Goal: Information Seeking & Learning: Learn about a topic

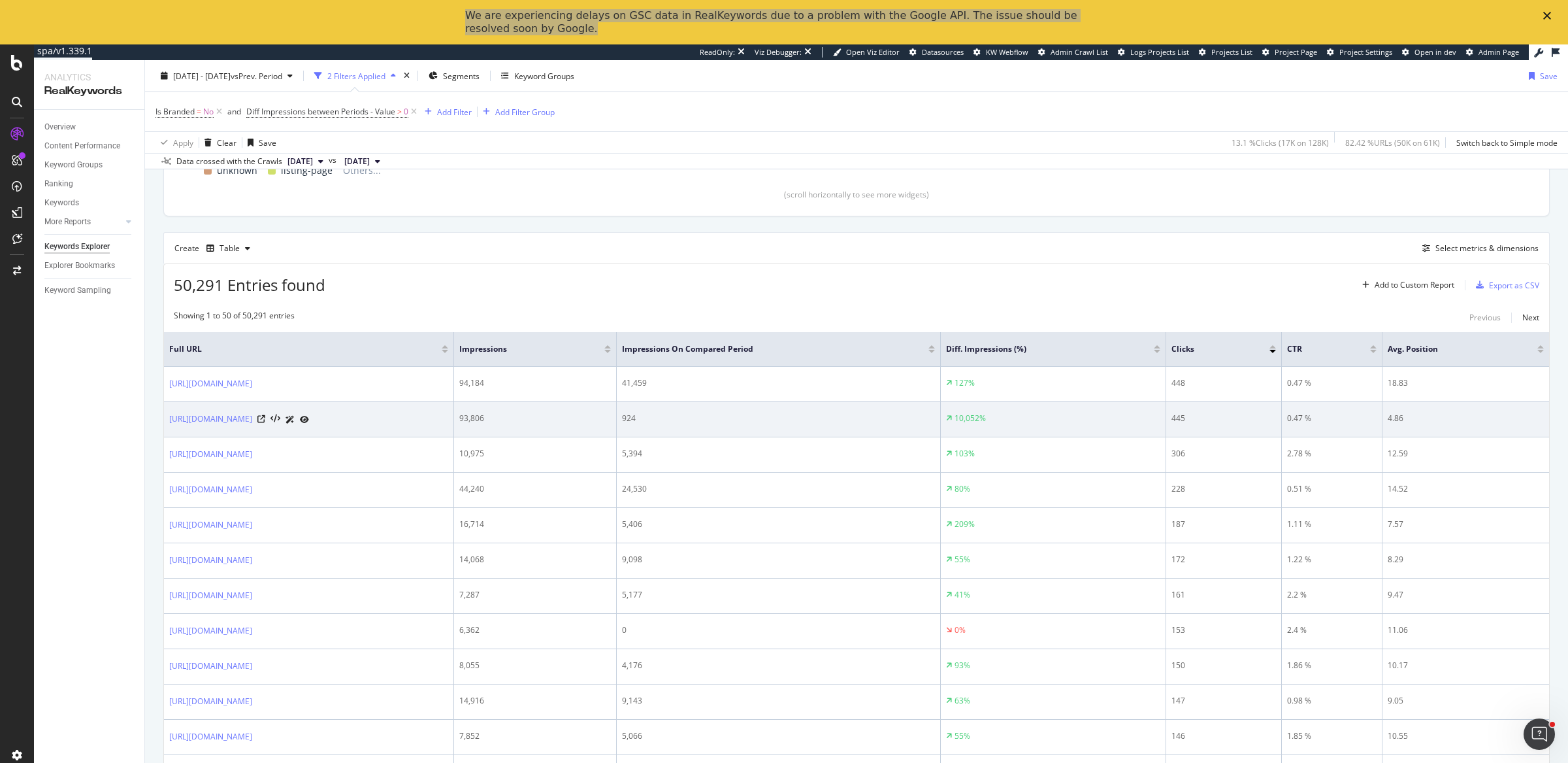
click at [448, 421] on div "https://www.tripaneer.com/" at bounding box center [309, 419] width 279 height 14
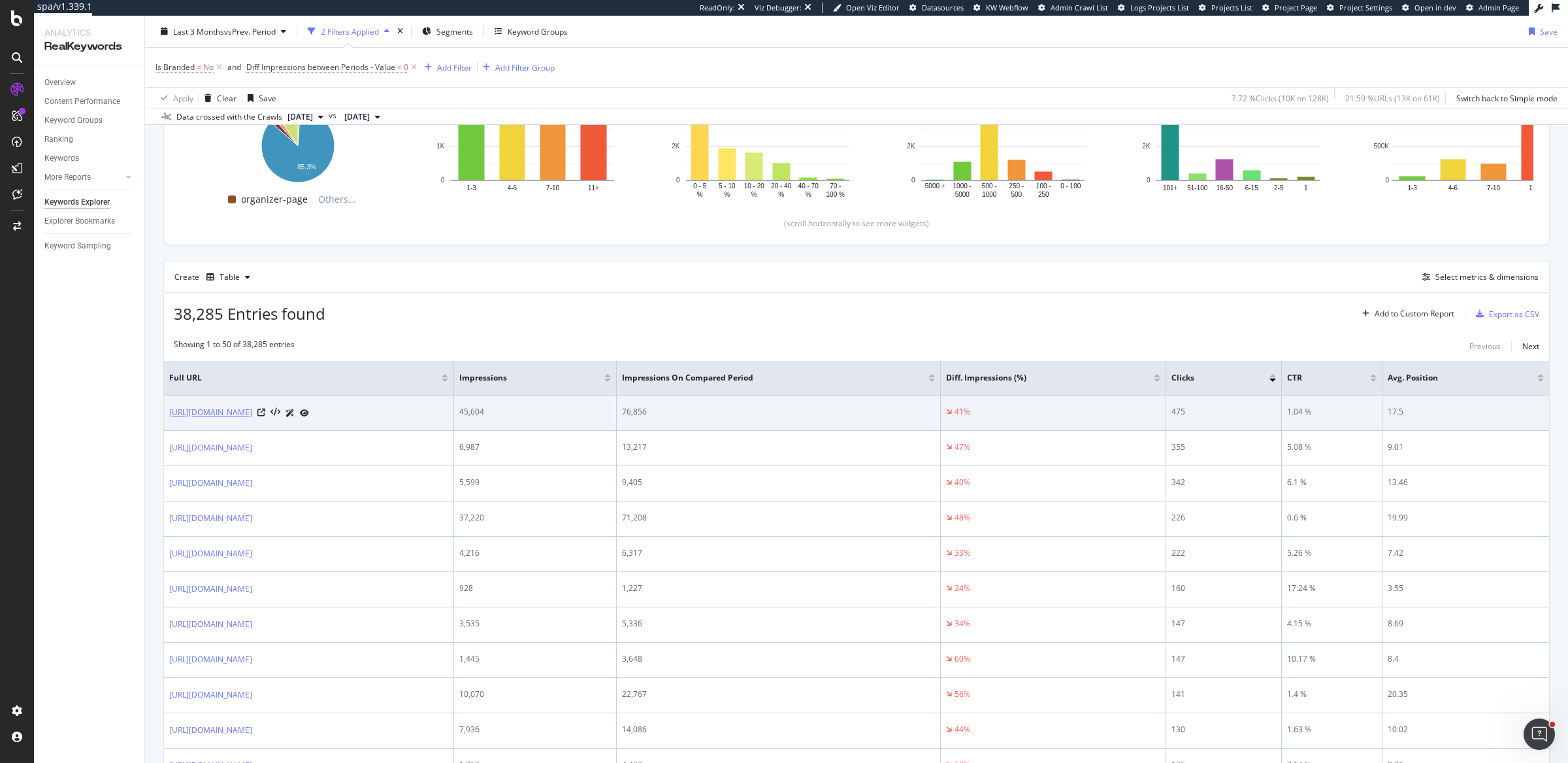
copy link "https://www.tripaneer.com/all/c/health-wellness/d/usa"
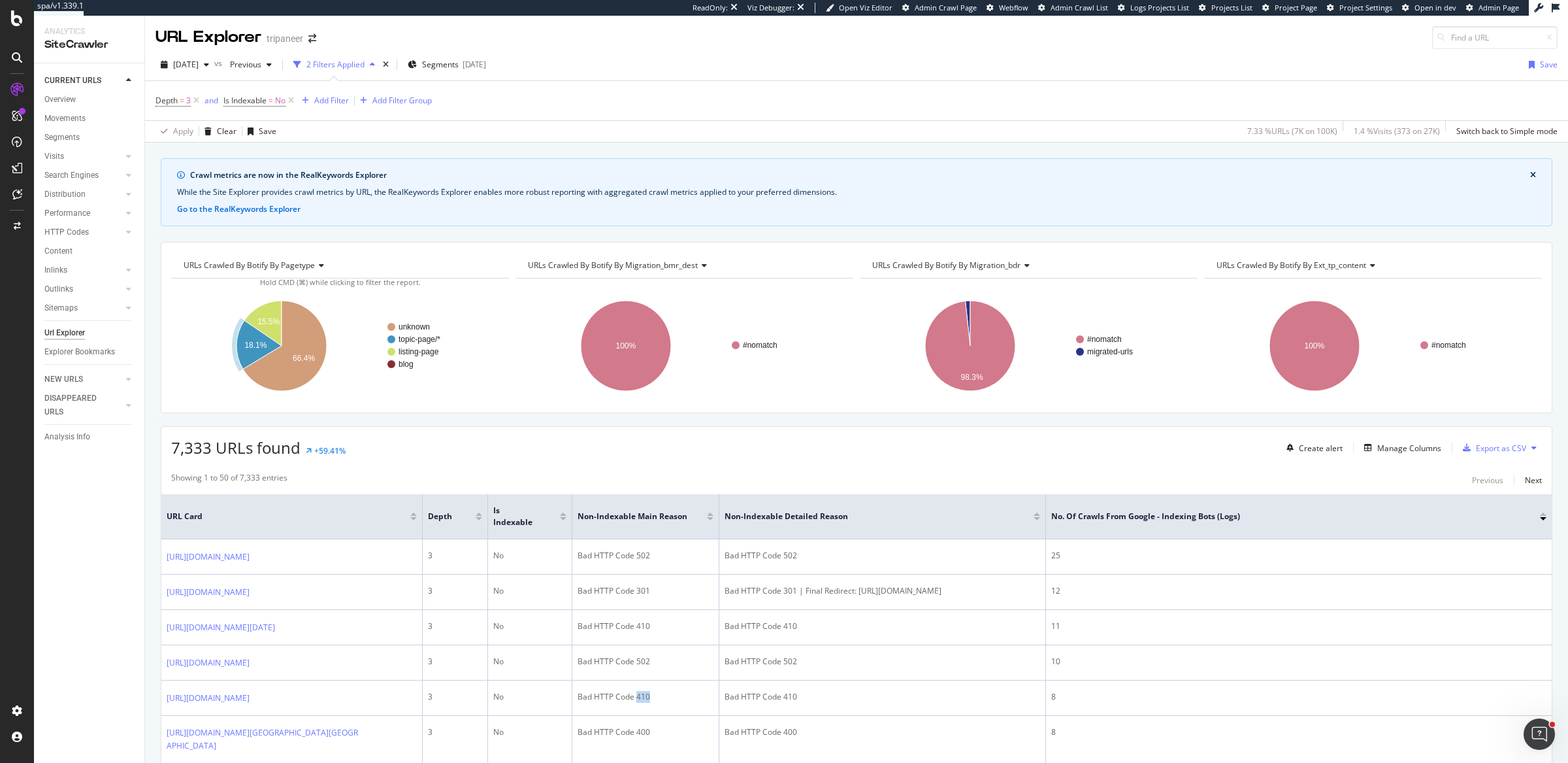
scroll to position [286, 0]
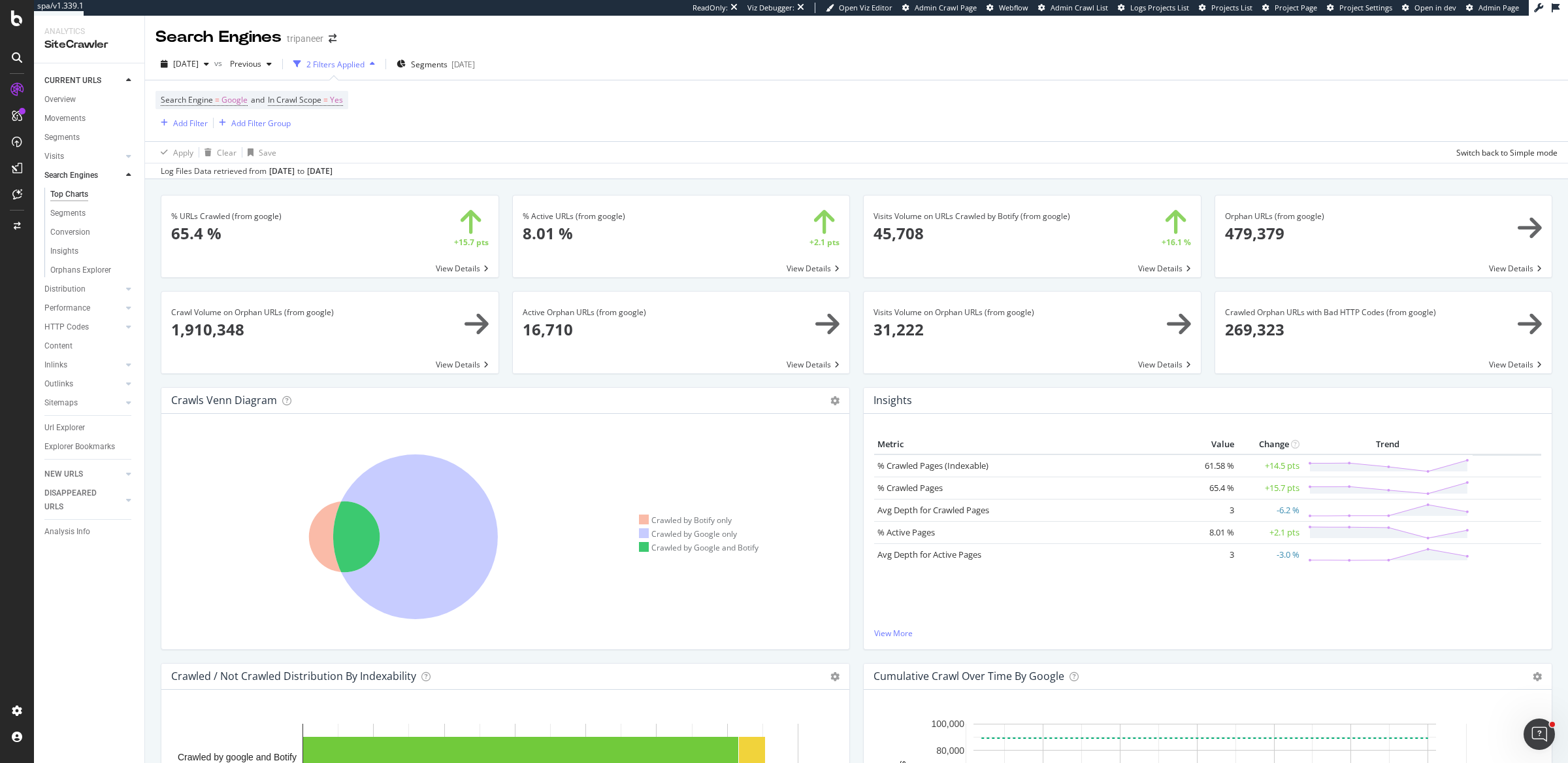
scroll to position [1321, 0]
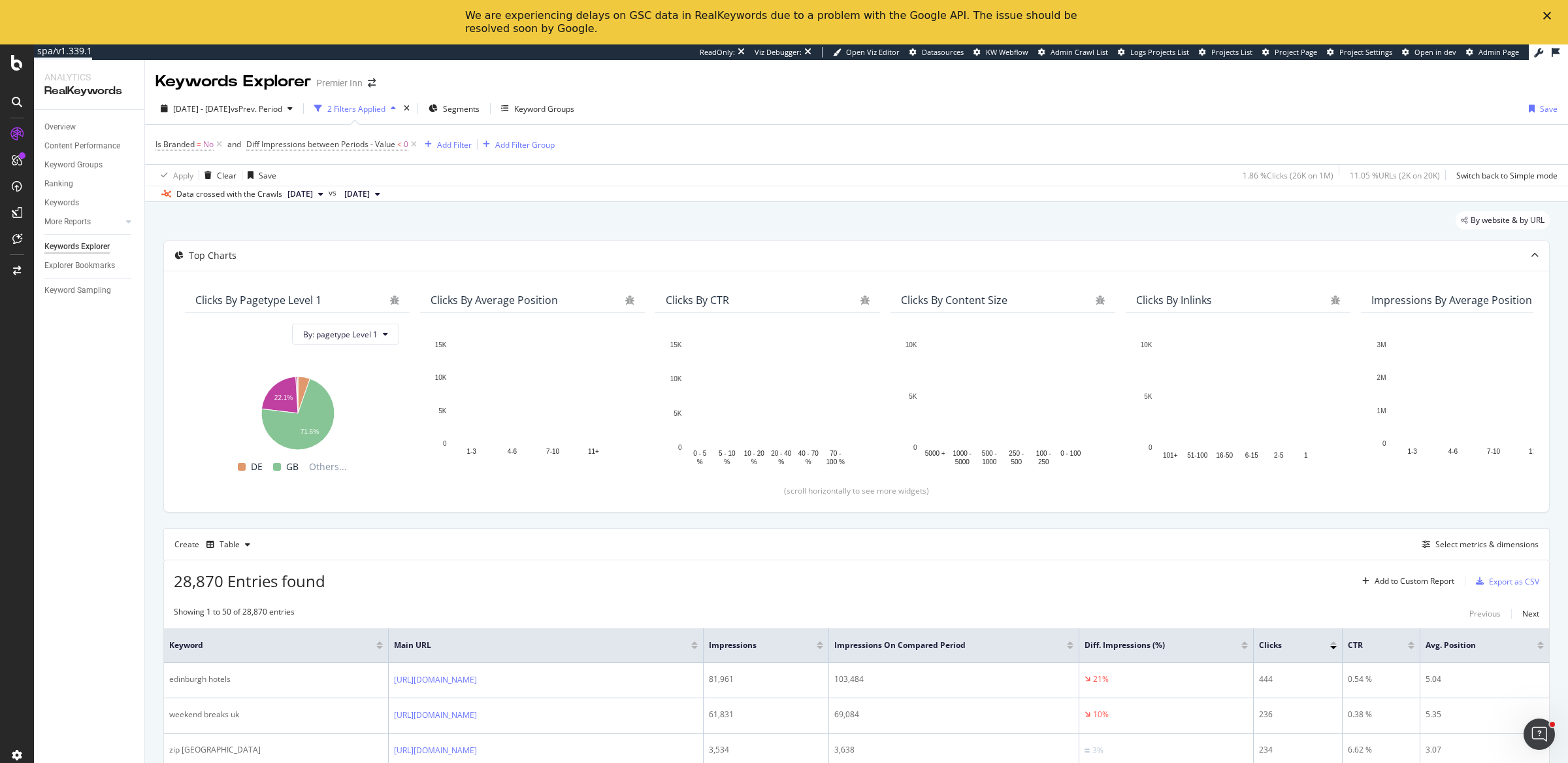
scroll to position [1337, 0]
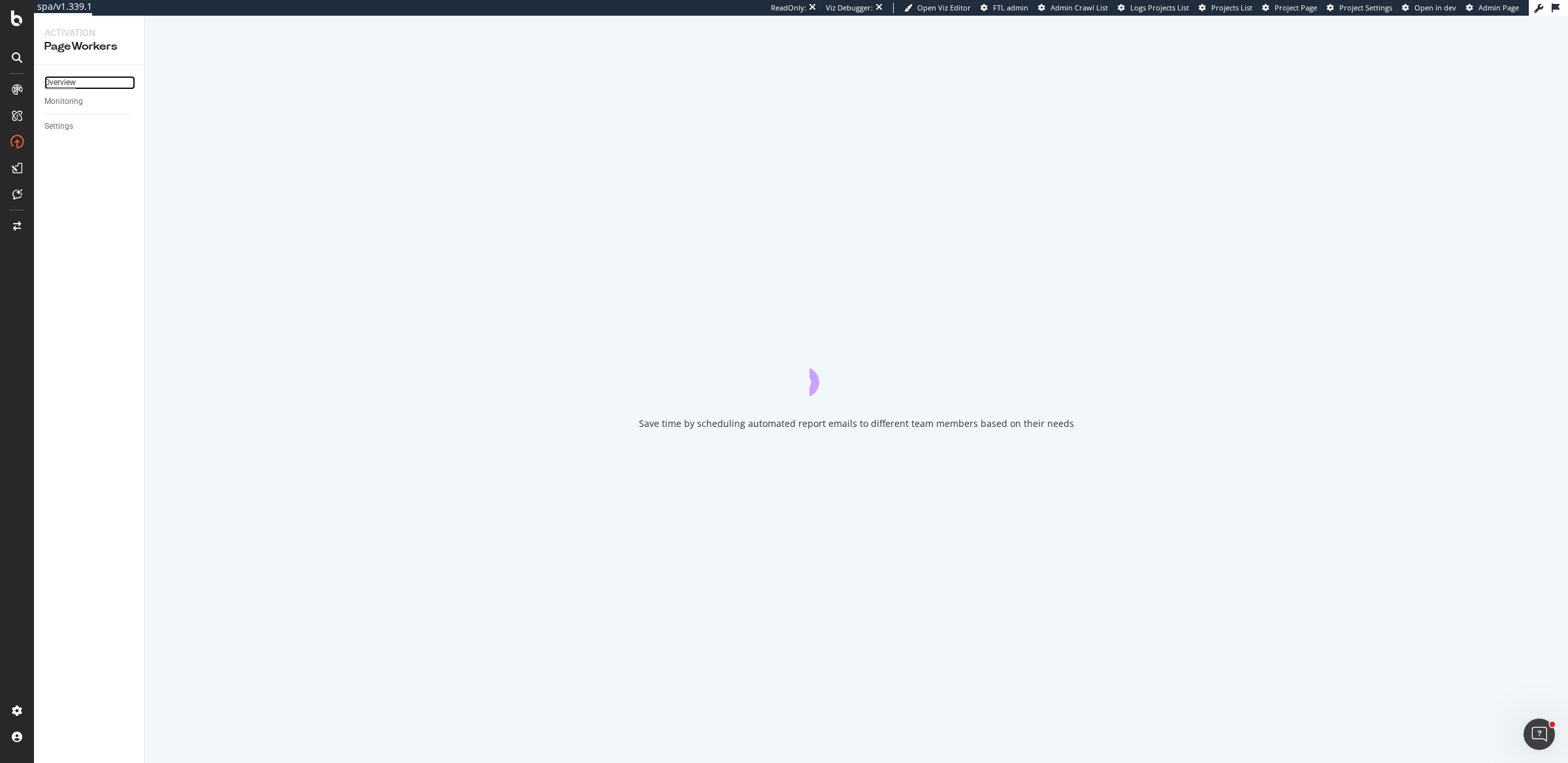
click at [50, 81] on div "Overview" at bounding box center [60, 82] width 31 height 14
